Goal: Navigation & Orientation: Find specific page/section

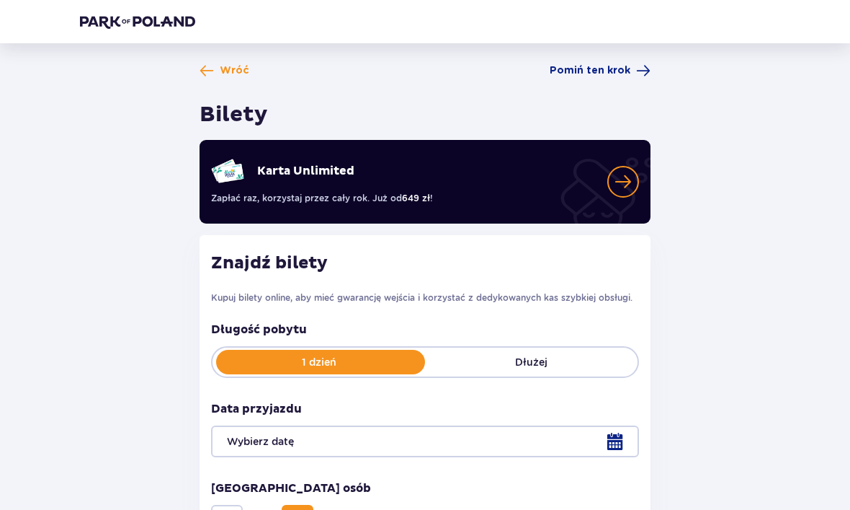
click at [614, 76] on span "Pomiń ten krok" at bounding box center [590, 70] width 81 height 14
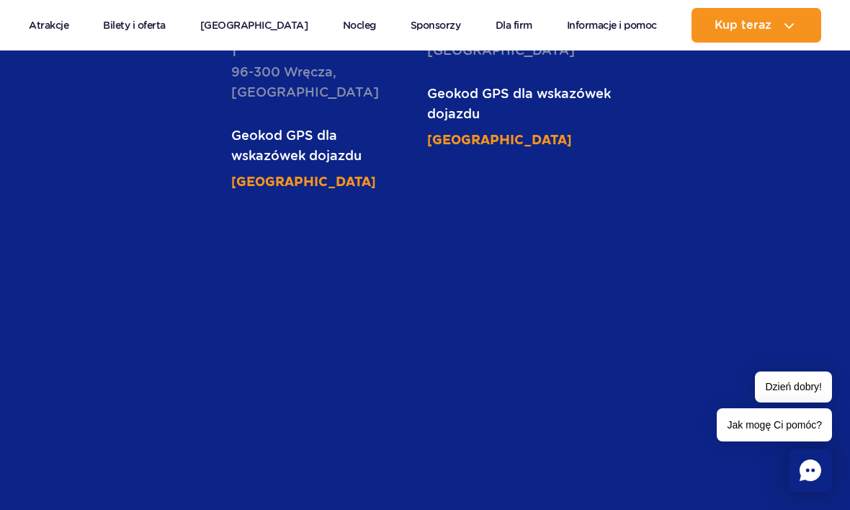
scroll to position [4280, 0]
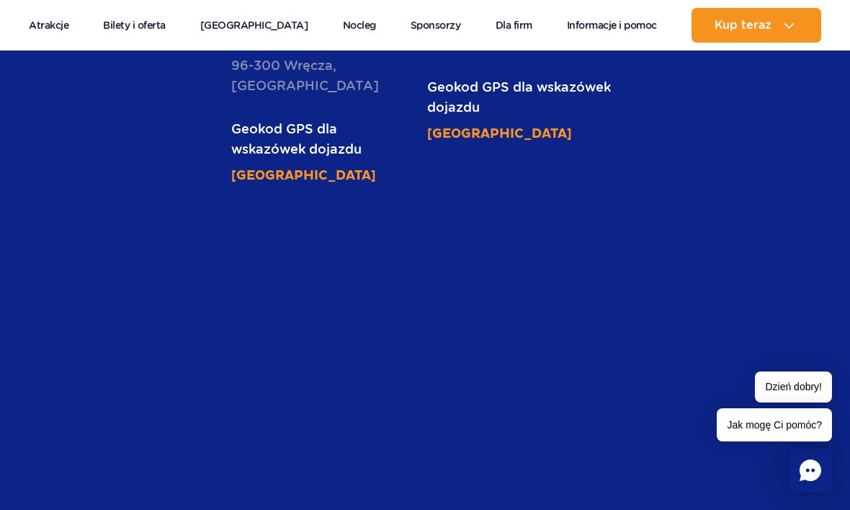
click at [672, 279] on section "Lokalizacja Park of [GEOGRAPHIC_DATA] położony jest w miejscowości [GEOGRAPHIC_…" at bounding box center [425, 187] width 850 height 1026
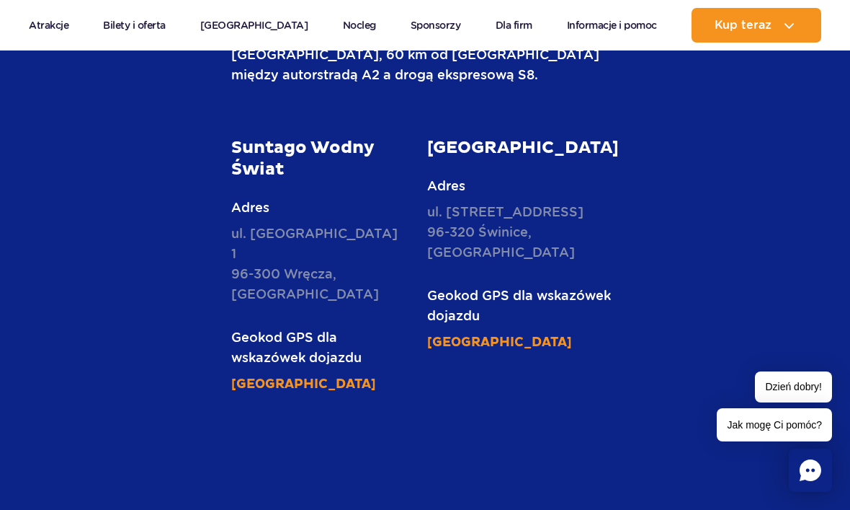
scroll to position [4071, 0]
click at [681, 270] on section "Lokalizacja Park of [GEOGRAPHIC_DATA] położony jest w miejscowości [GEOGRAPHIC_…" at bounding box center [425, 396] width 850 height 1026
